Goal: Check status: Check status

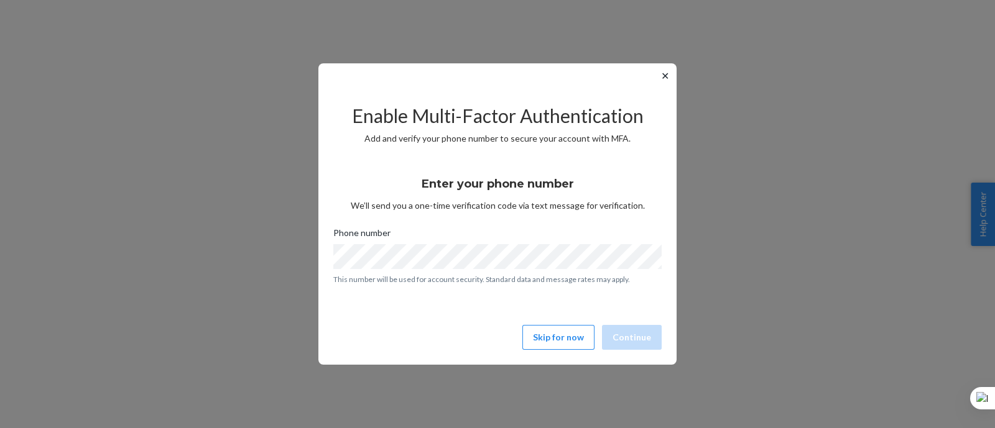
click at [661, 75] on button "✕" at bounding box center [664, 75] width 13 height 15
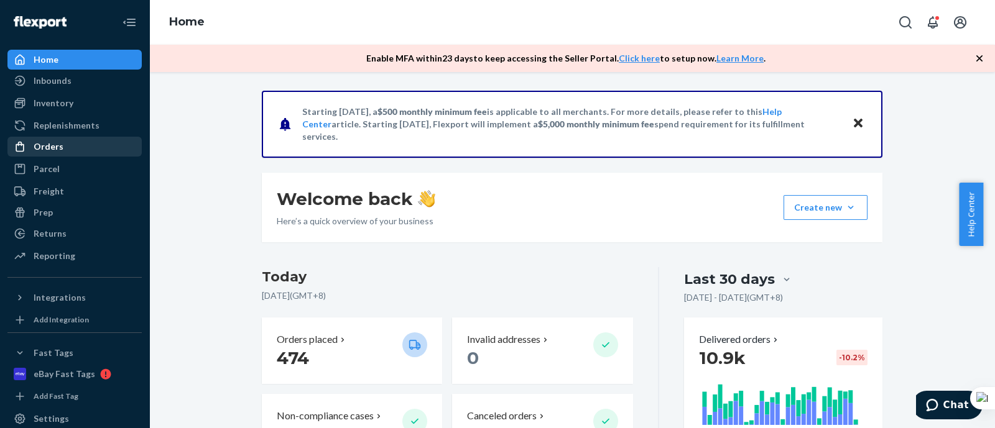
click at [42, 147] on div "Orders" at bounding box center [49, 146] width 30 height 12
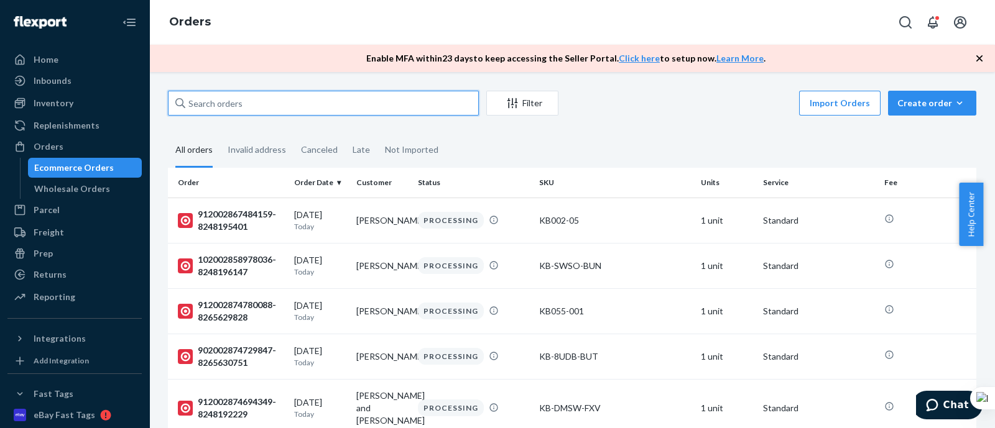
click at [198, 109] on input "text" at bounding box center [323, 103] width 311 height 25
paste input "136905708"
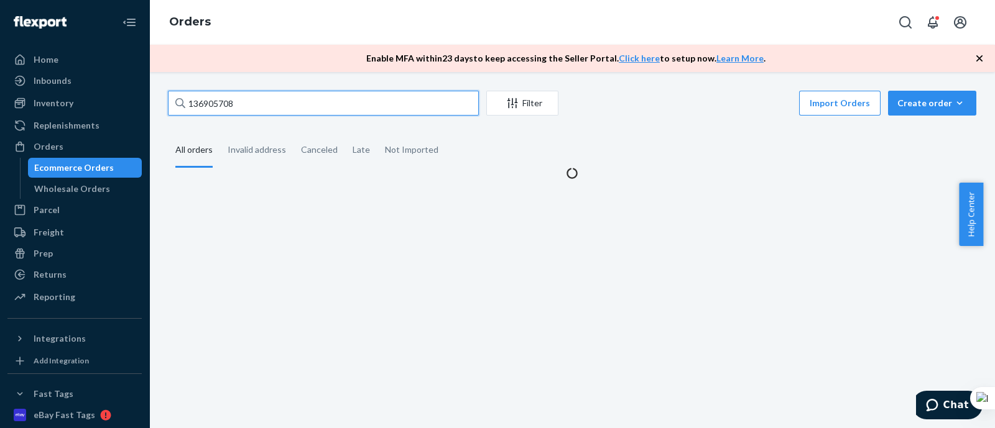
type input "136905708"
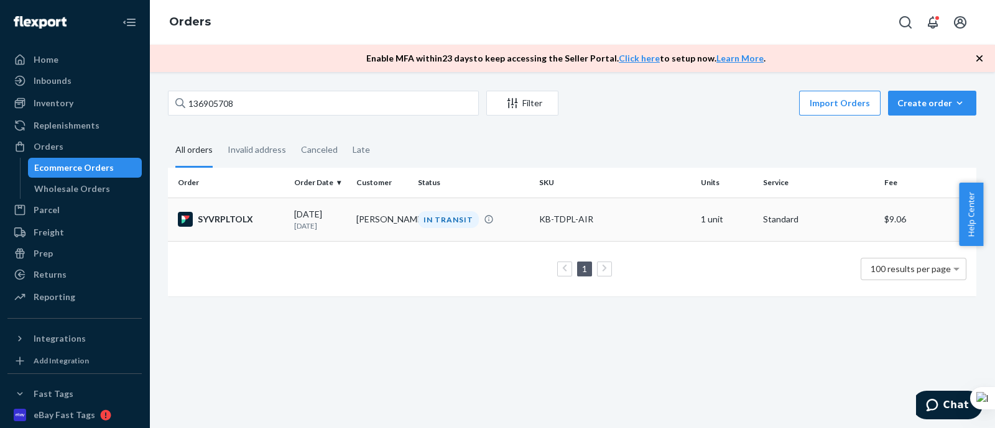
click at [231, 207] on td "SYVRPLTOLX" at bounding box center [228, 220] width 121 height 44
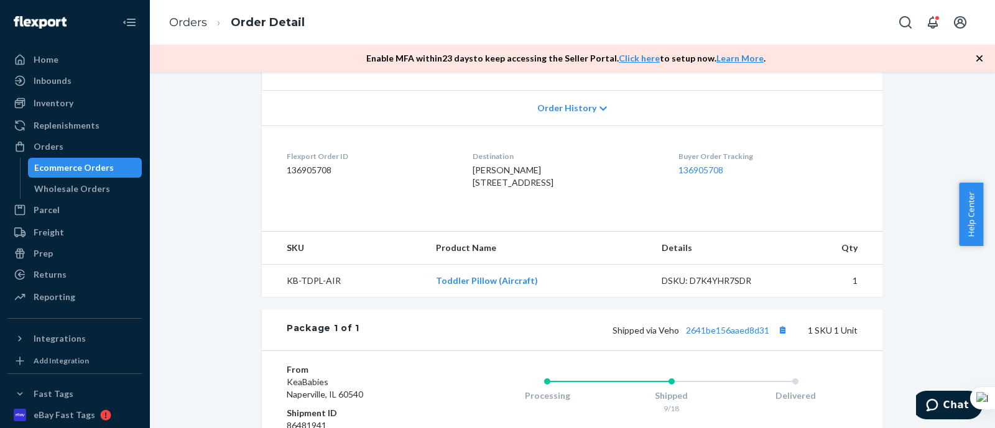
scroll to position [422, 0]
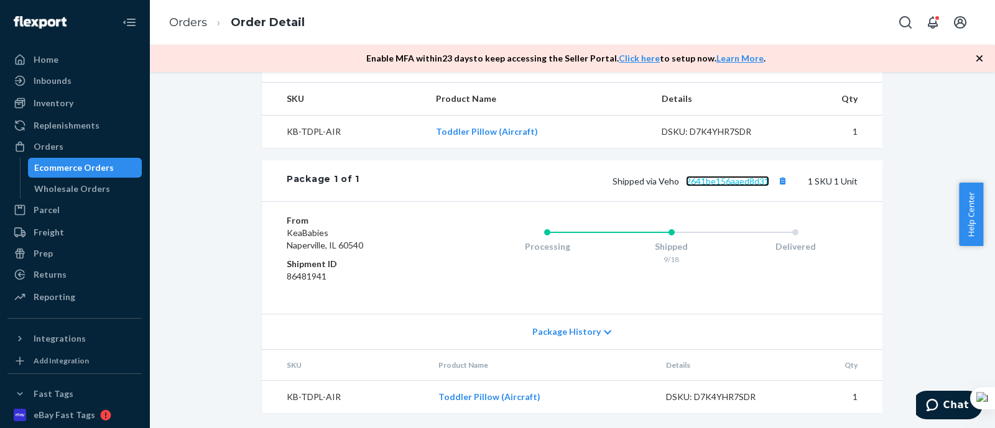
click at [707, 179] on link "2641be156aaed8d31" at bounding box center [727, 181] width 83 height 11
